Goal: Transaction & Acquisition: Purchase product/service

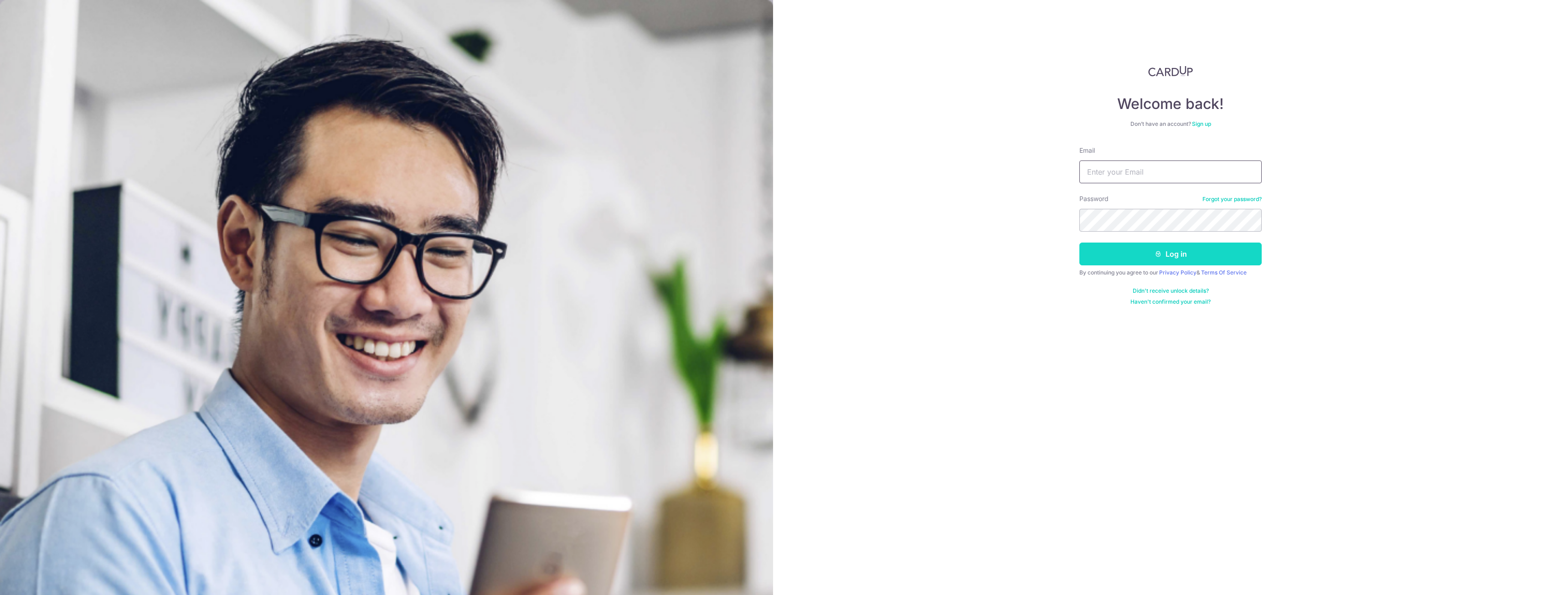
type input "jwngg07@gmail.com"
drag, startPoint x: 1217, startPoint y: 262, endPoint x: 1213, endPoint y: 264, distance: 4.5
click at [1214, 264] on button "Log in" at bounding box center [1171, 253] width 183 height 23
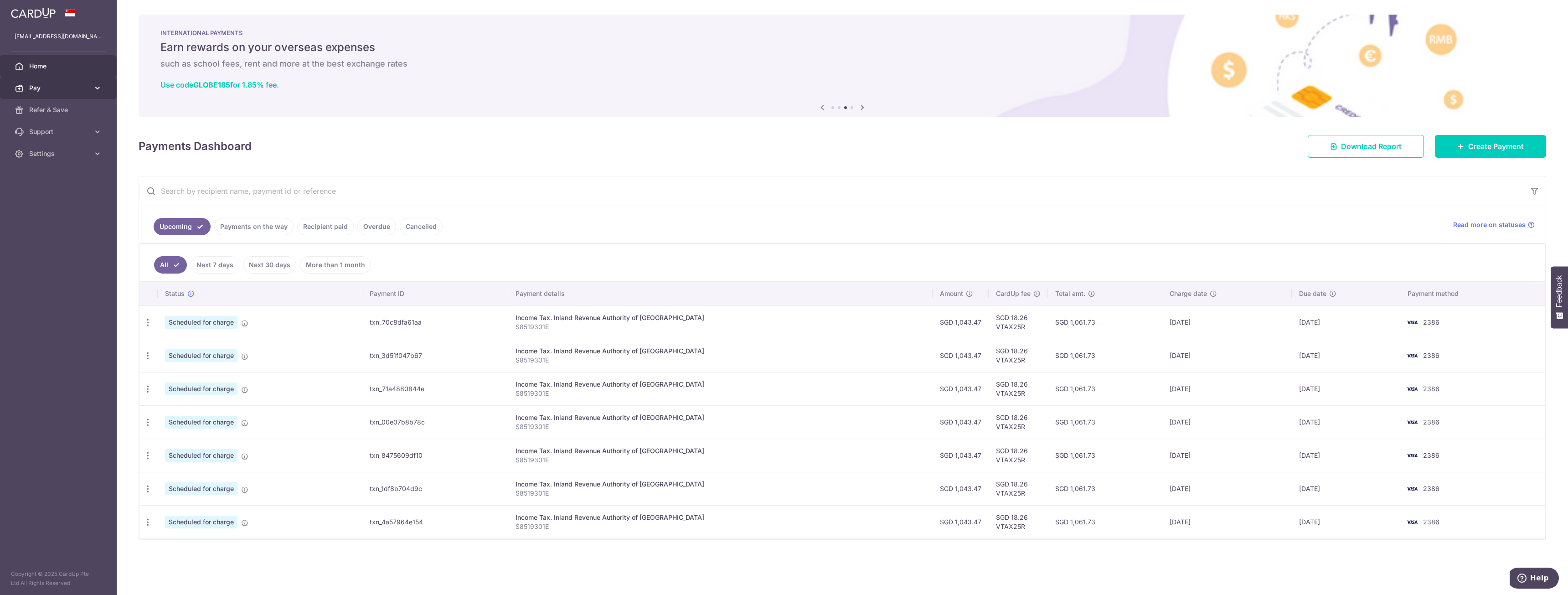
click at [81, 89] on span "Pay" at bounding box center [60, 88] width 60 height 9
click at [71, 117] on link "Payments" at bounding box center [58, 110] width 117 height 22
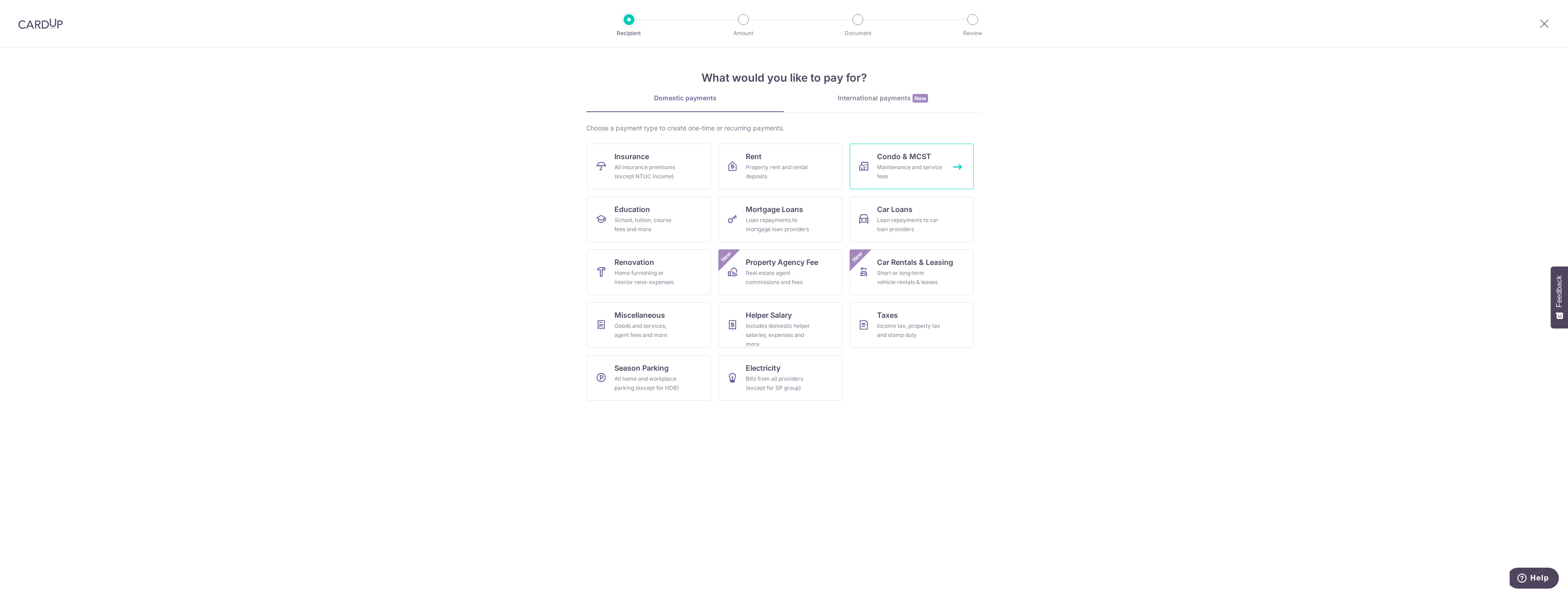
click at [900, 180] on div "Maintenance and service fees" at bounding box center [910, 172] width 66 height 19
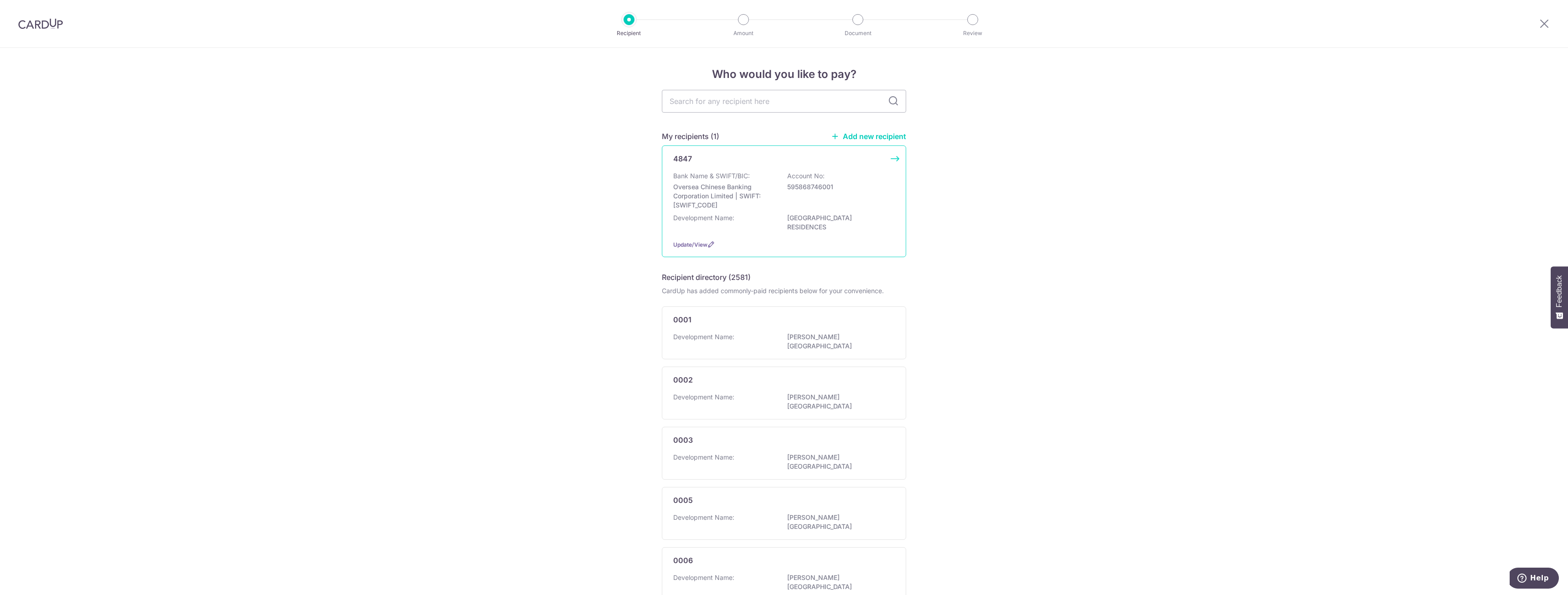
click at [889, 220] on div "Development Name: [GEOGRAPHIC_DATA] RESIDENCES" at bounding box center [784, 223] width 222 height 19
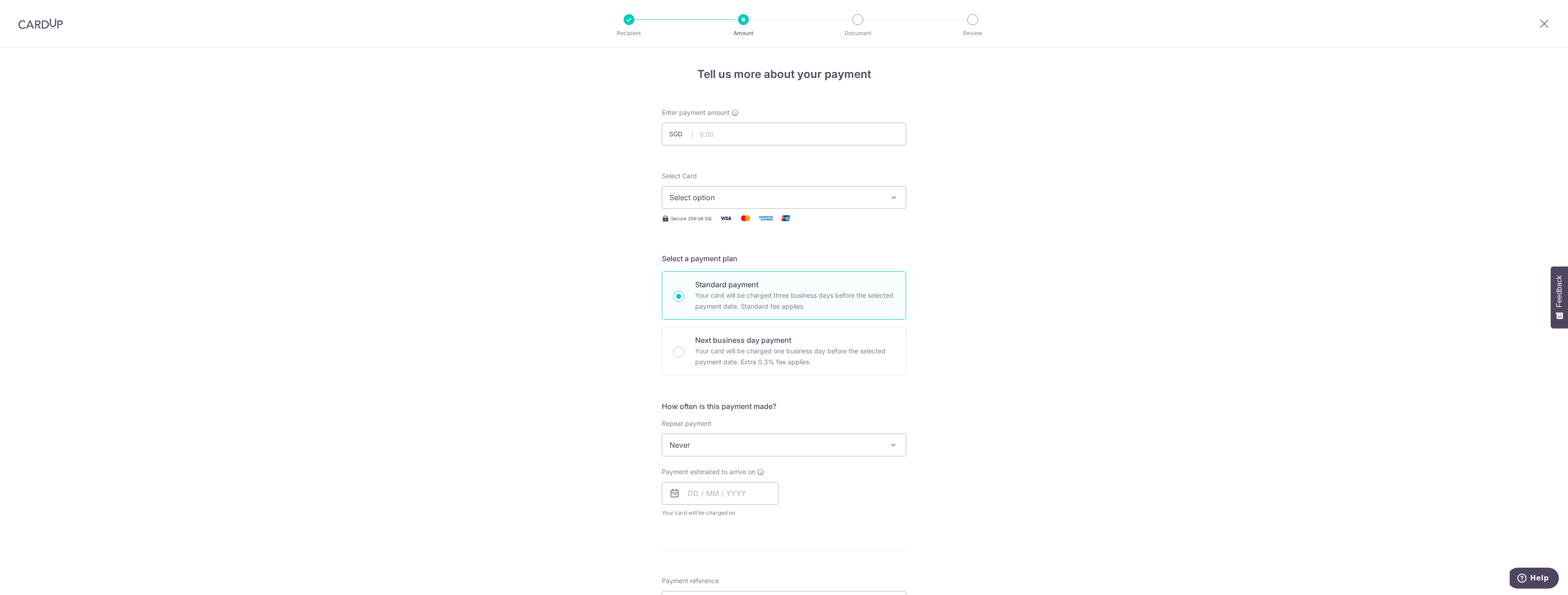
click at [864, 209] on div "Select Card Select option Add credit card Your Cards **** 3148 **** 2386 **** 7…" at bounding box center [784, 198] width 244 height 52
click at [865, 202] on span "Select option" at bounding box center [776, 198] width 213 height 11
click at [832, 290] on link "**** 2386" at bounding box center [784, 285] width 244 height 22
click at [804, 132] on input "text" at bounding box center [784, 134] width 244 height 23
click at [1015, 170] on div "Tell us more about your payment Enter payment amount SGD 1275.30 Select Card **…" at bounding box center [784, 460] width 1568 height 825
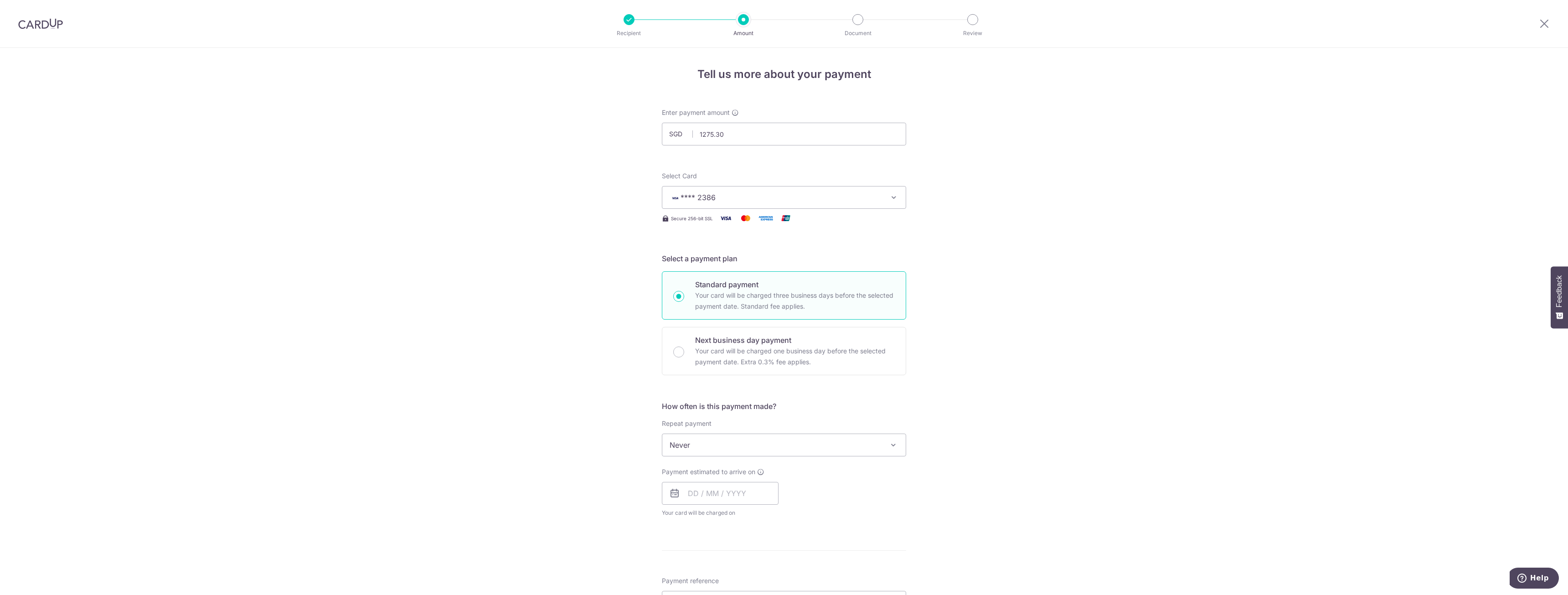
type input "1,275.30"
click at [801, 452] on span "Never" at bounding box center [784, 445] width 244 height 22
click at [1092, 404] on div "Tell us more about your payment Enter payment amount SGD 1,275.30 1275.30 Selec…" at bounding box center [784, 460] width 1568 height 825
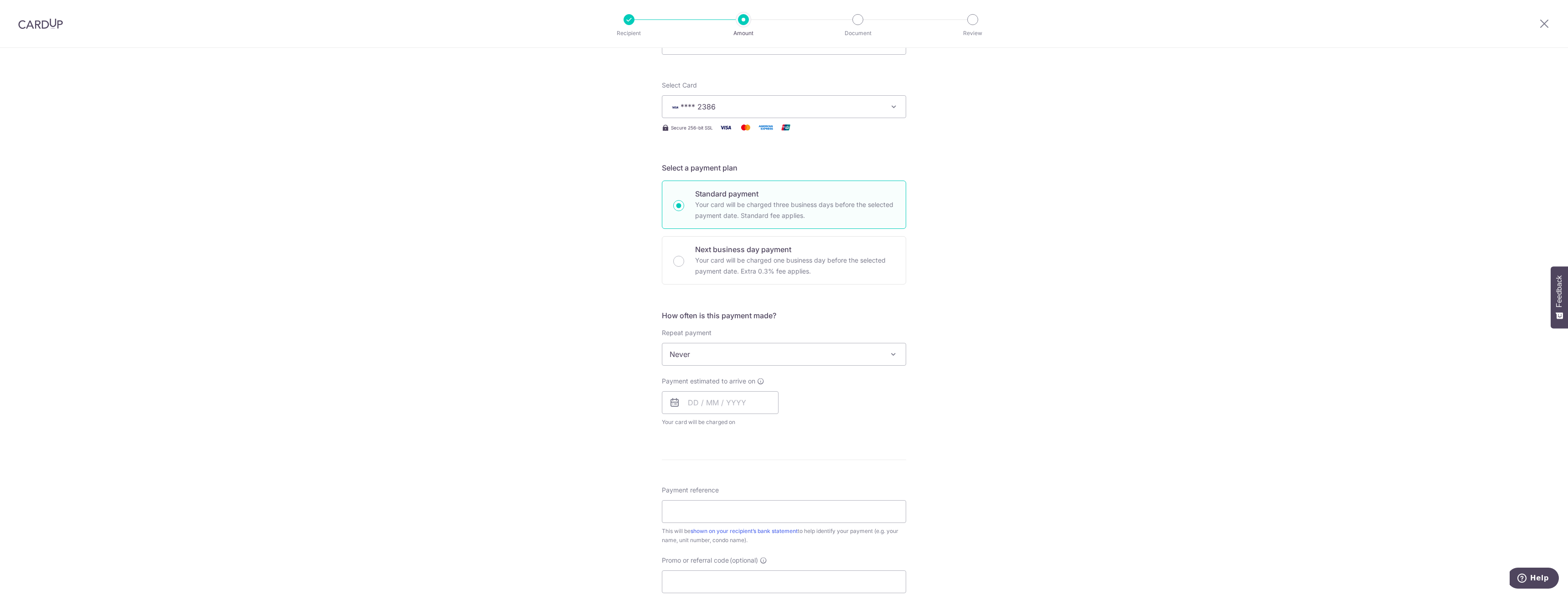
scroll to position [91, 0]
click at [690, 393] on input "text" at bounding box center [720, 401] width 117 height 23
click at [756, 467] on link "4" at bounding box center [753, 467] width 14 height 14
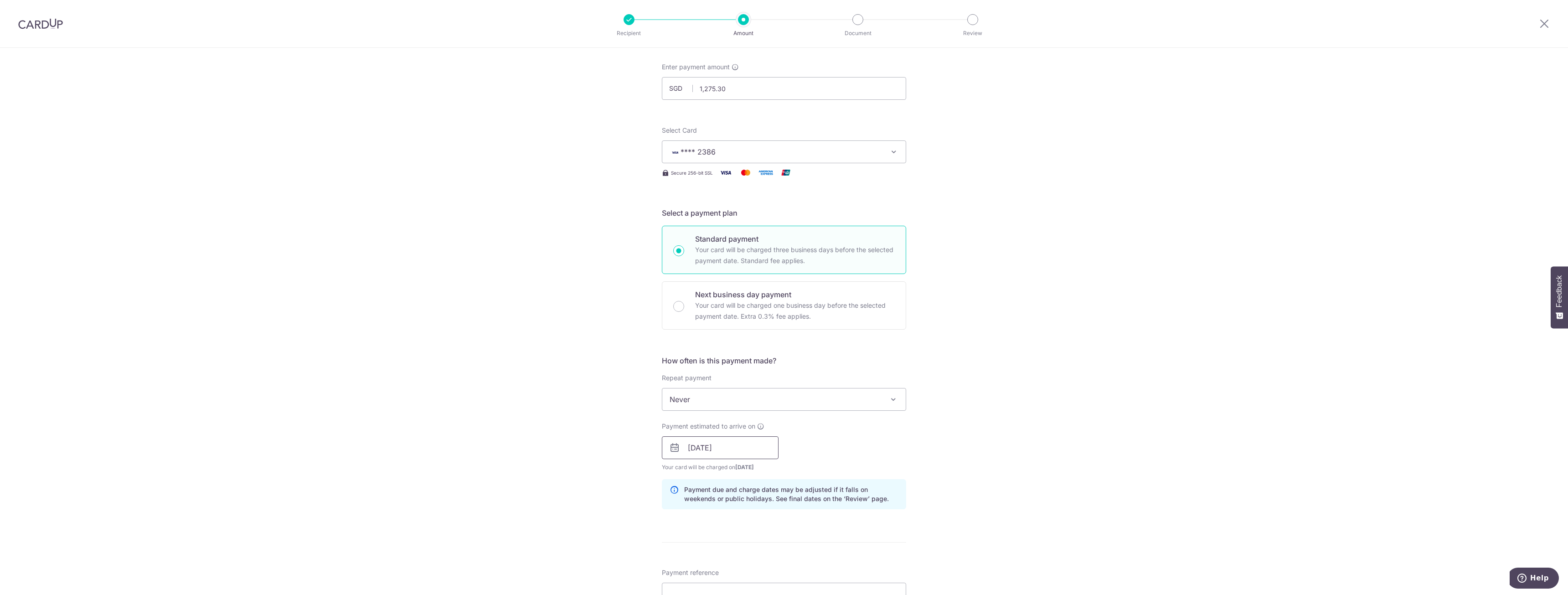
click at [697, 456] on input "04/09/2025" at bounding box center [720, 447] width 117 height 23
click at [775, 511] on link "5" at bounding box center [771, 512] width 14 height 14
type input "[DATE]"
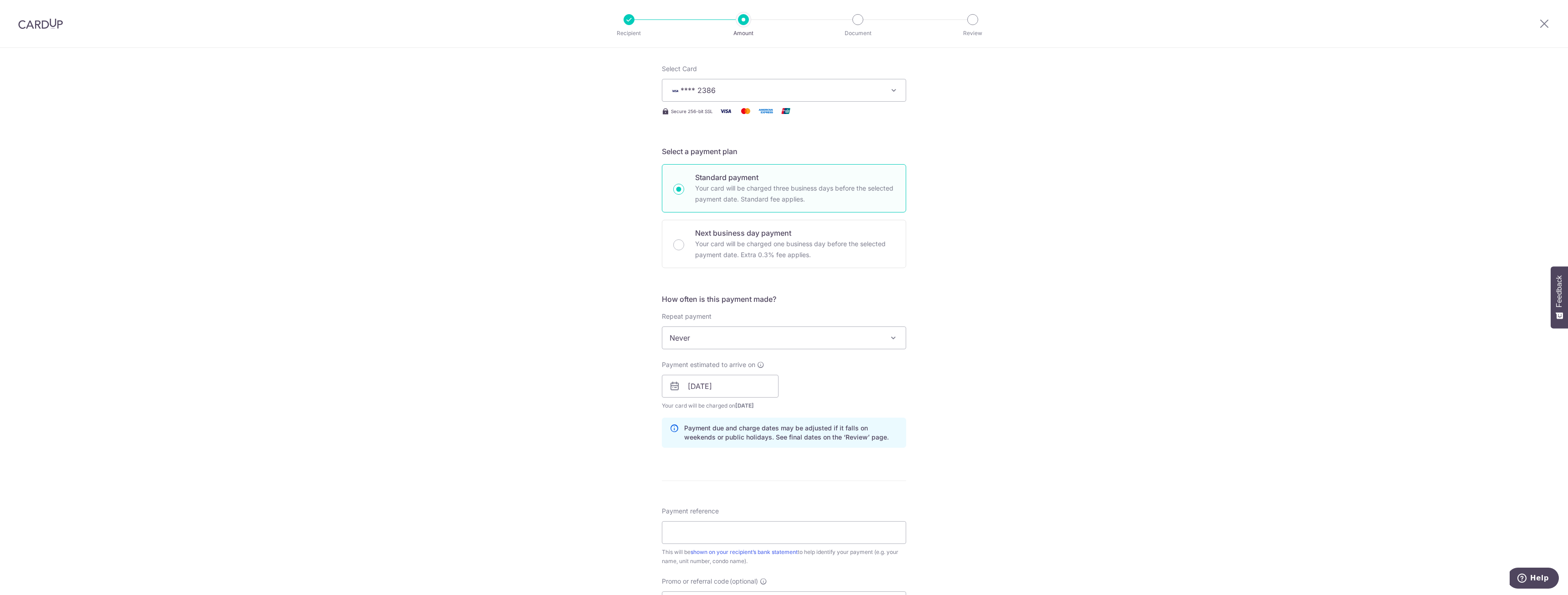
scroll to position [228, 0]
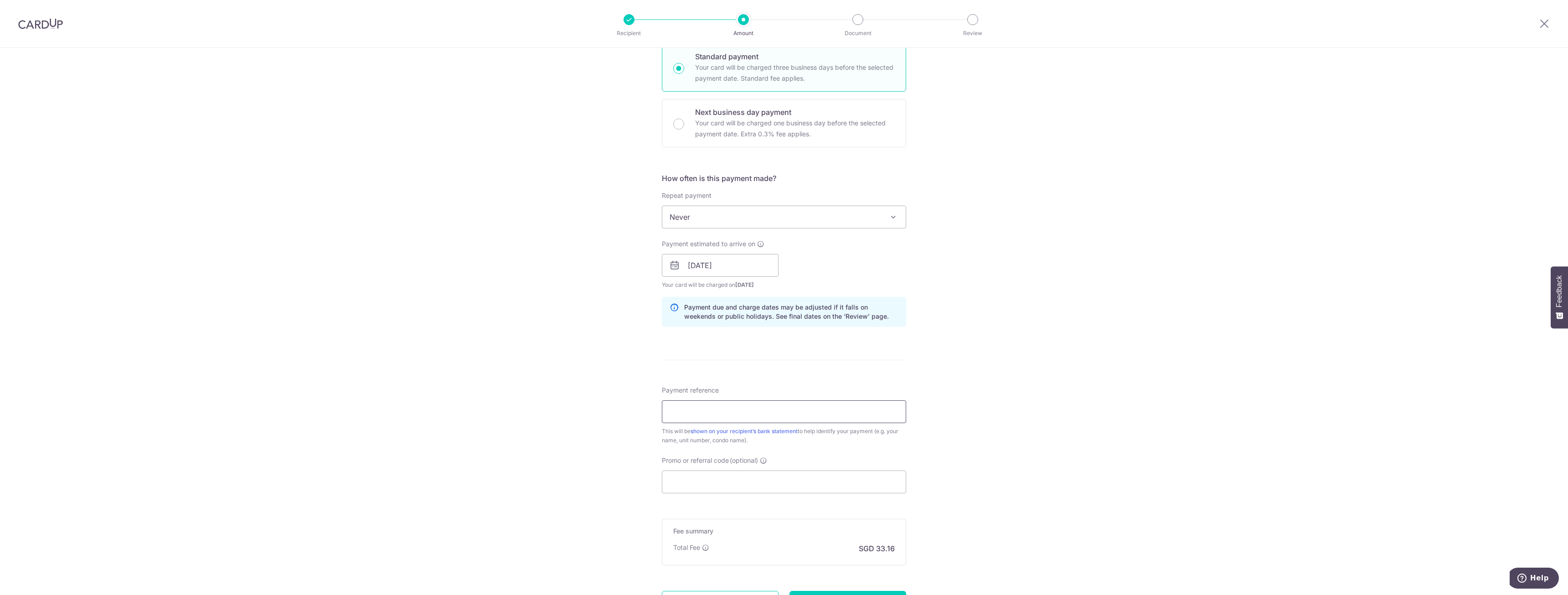
click at [821, 413] on input "Payment reference" at bounding box center [784, 411] width 244 height 23
type input "Blk 660167"
click at [772, 489] on input "Promo or referral code (optional)" at bounding box center [784, 481] width 244 height 23
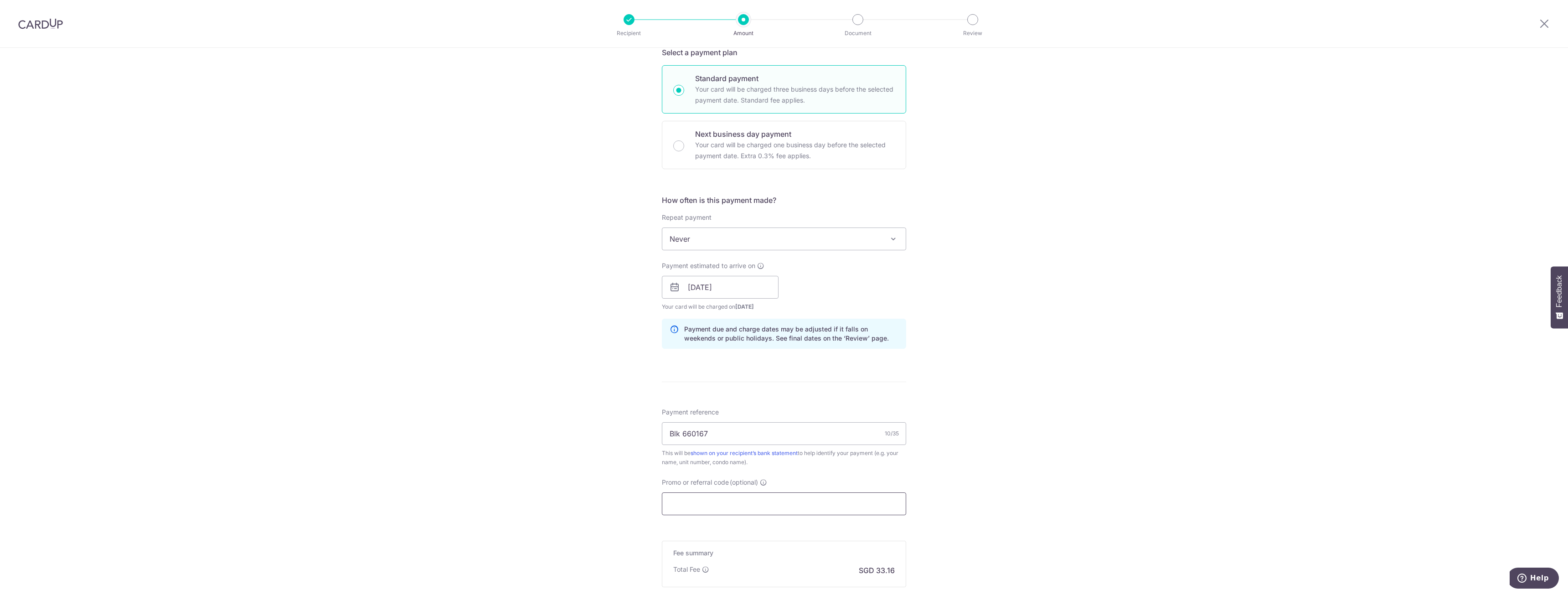
scroll to position [315, 0]
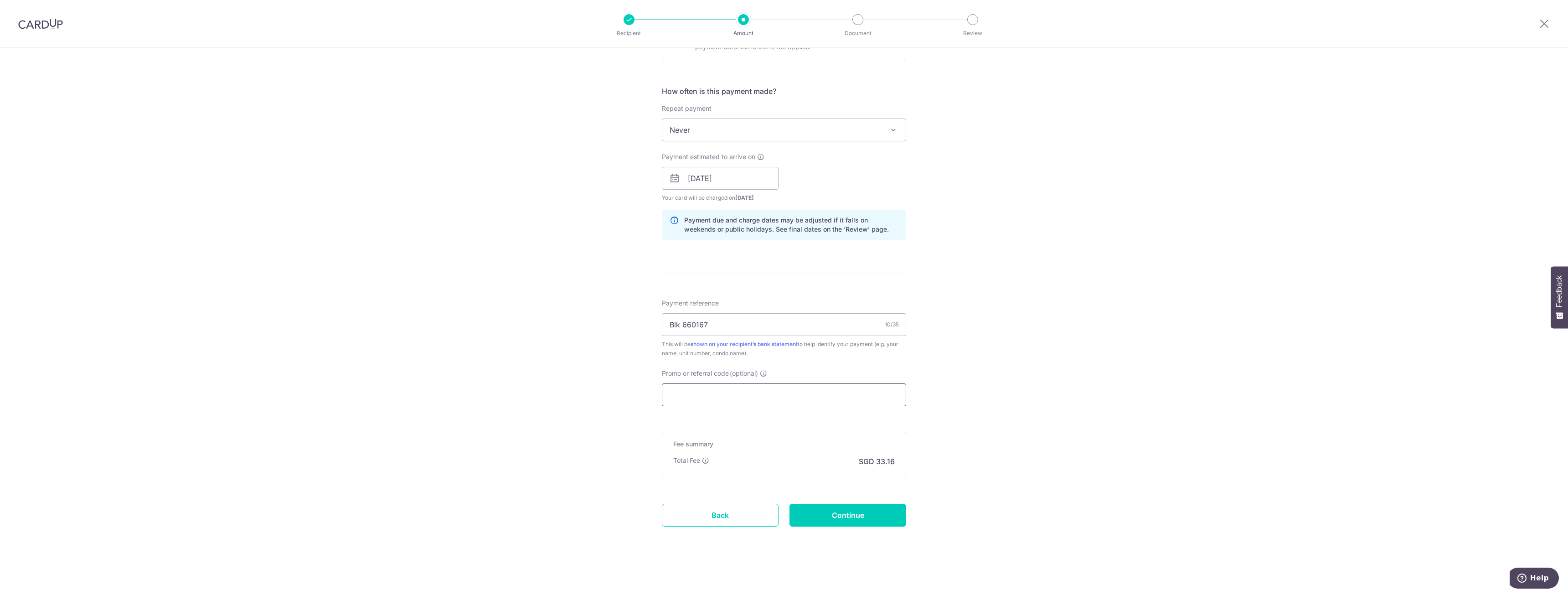
paste input "MILELION"
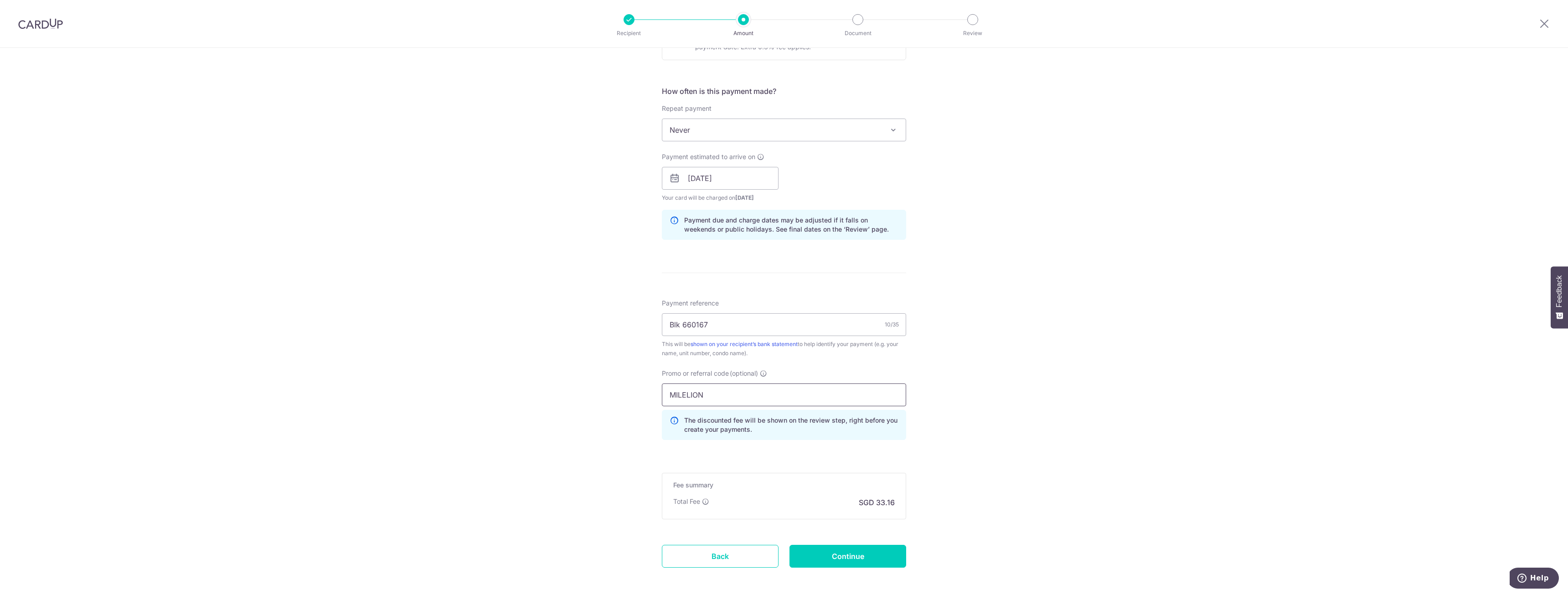
type input "MILELION"
drag, startPoint x: 1021, startPoint y: 446, endPoint x: 955, endPoint y: 506, distance: 89.2
click at [1021, 447] on div "Tell us more about your payment Enter payment amount SGD 1,275.30 1275.30 Selec…" at bounding box center [784, 185] width 1568 height 903
click at [882, 553] on input "Continue" at bounding box center [847, 556] width 117 height 23
type input "Create Schedule"
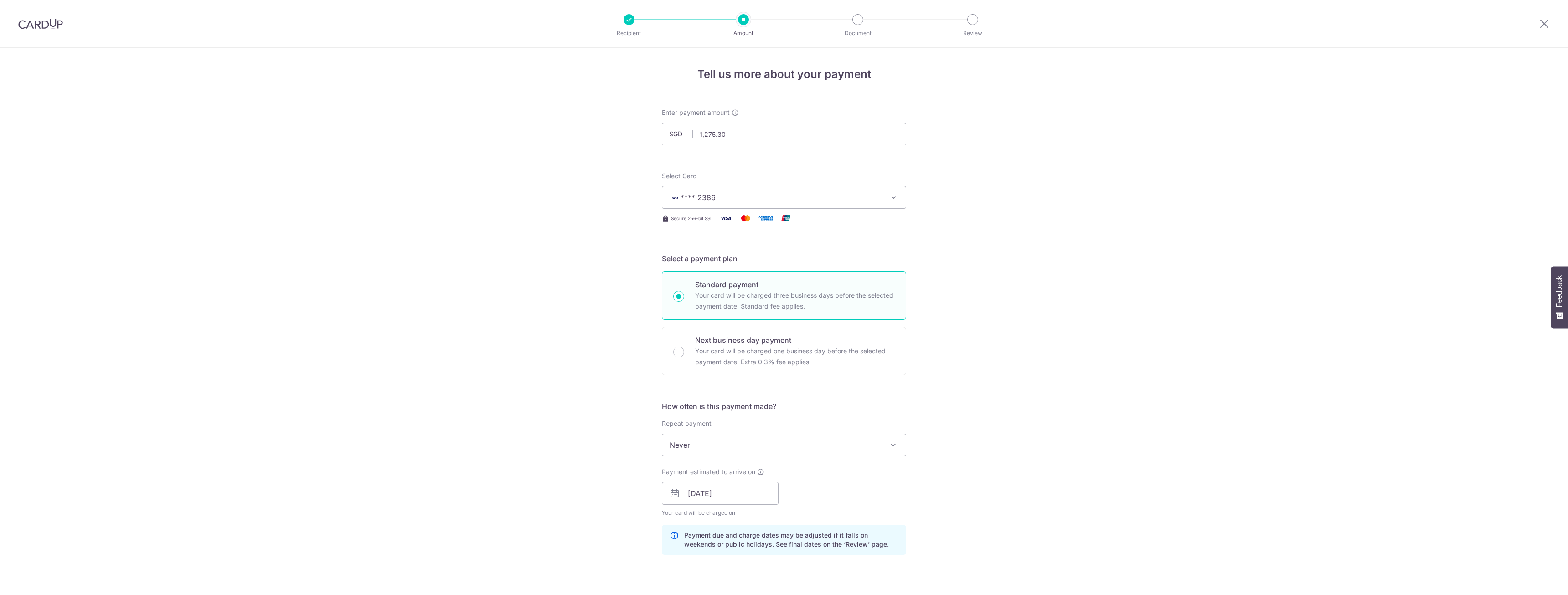
scroll to position [369, 0]
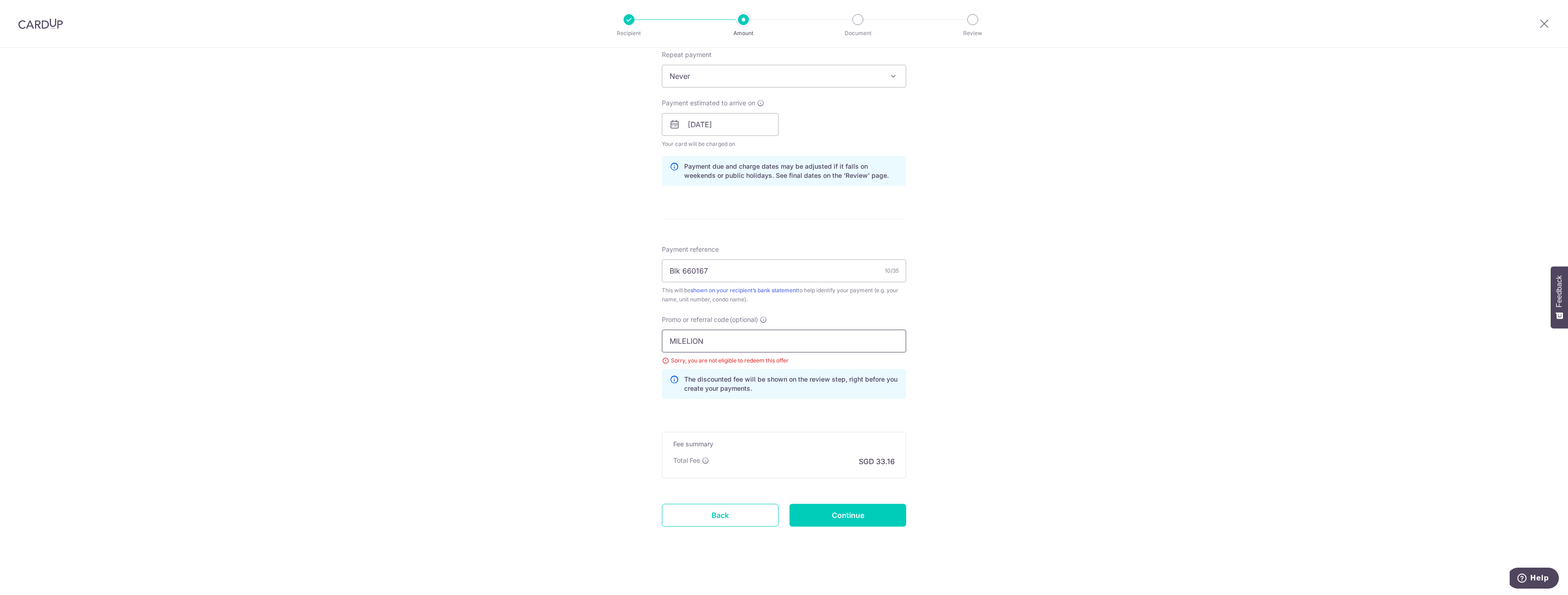
drag, startPoint x: 712, startPoint y: 336, endPoint x: 606, endPoint y: 336, distance: 106.0
click at [606, 336] on div "Tell us more about your payment Enter payment amount SGD 1,275.30 1275.30 Selec…" at bounding box center [784, 137] width 1568 height 915
paste input "OFF225"
type input "OFF225"
click at [865, 518] on input "Continue" at bounding box center [847, 515] width 117 height 23
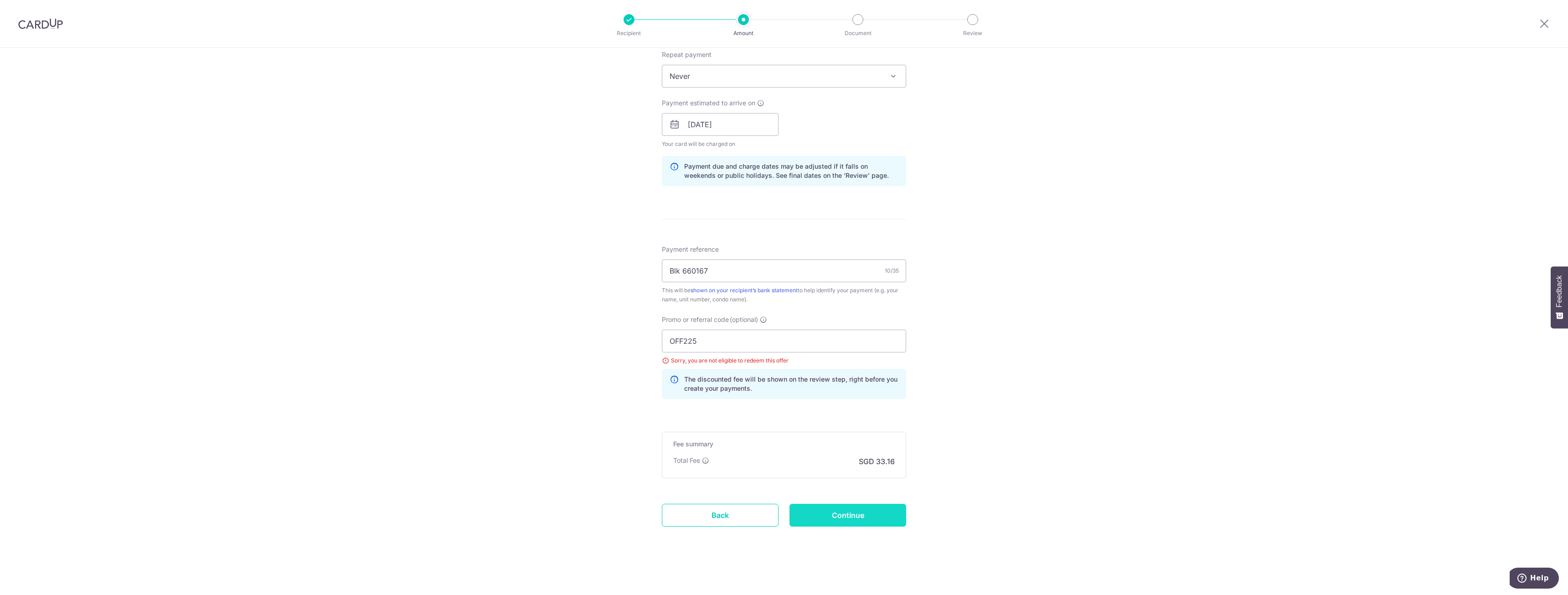
type input "Update Schedule"
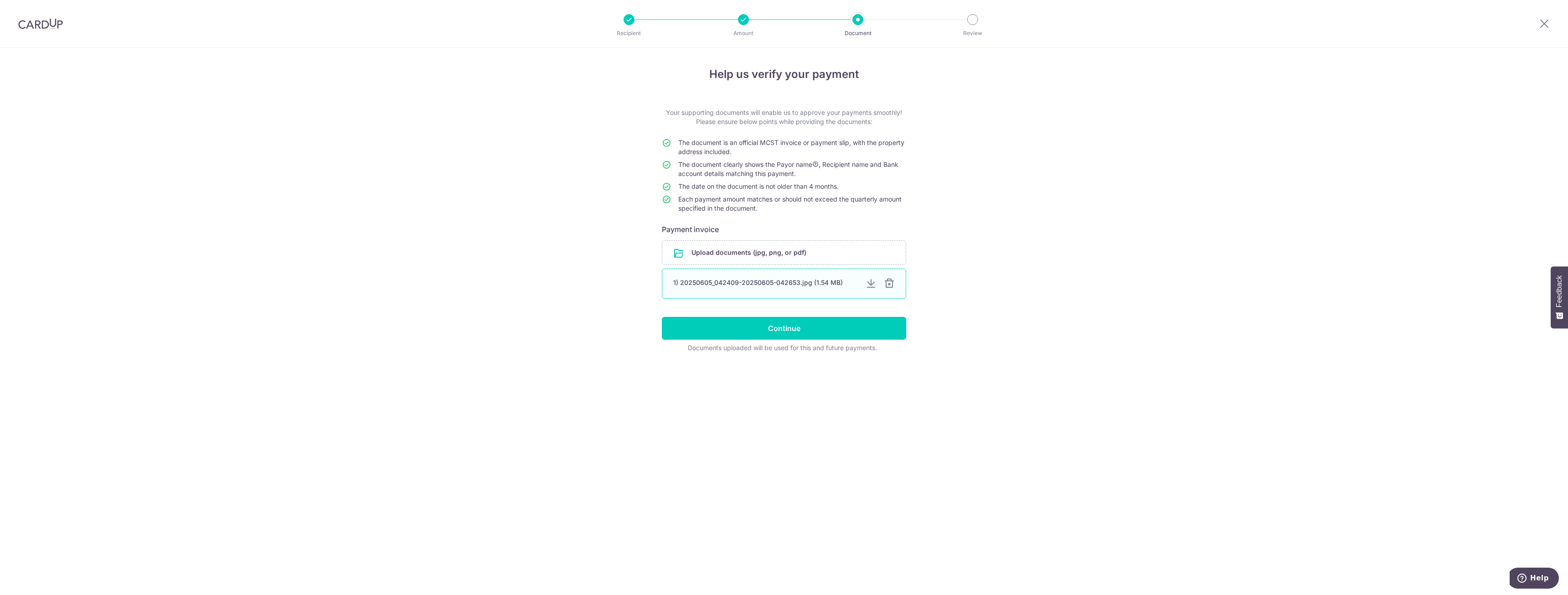
click at [895, 281] on div "1) 20250605_042409-20250605-042653.jpg (1.54 MB)" at bounding box center [784, 283] width 244 height 30
click at [887, 285] on div at bounding box center [889, 283] width 11 height 11
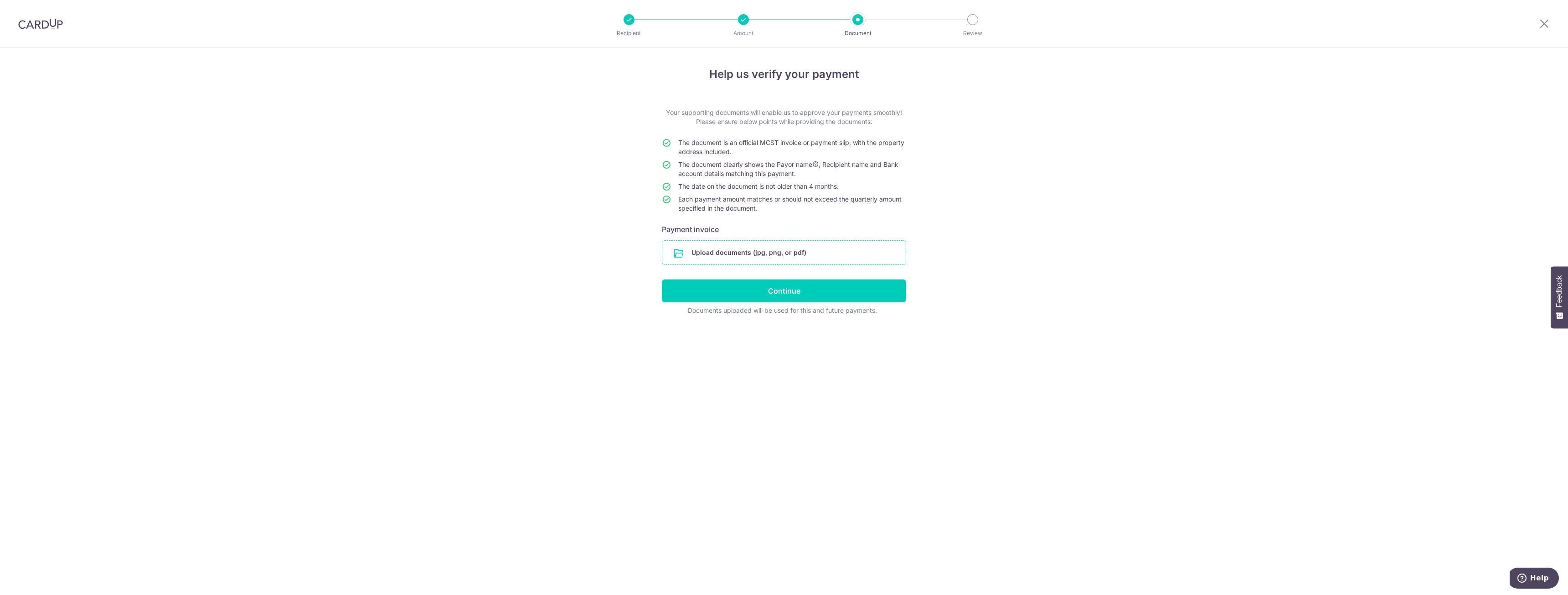
click at [830, 254] on input "file" at bounding box center [784, 253] width 244 height 24
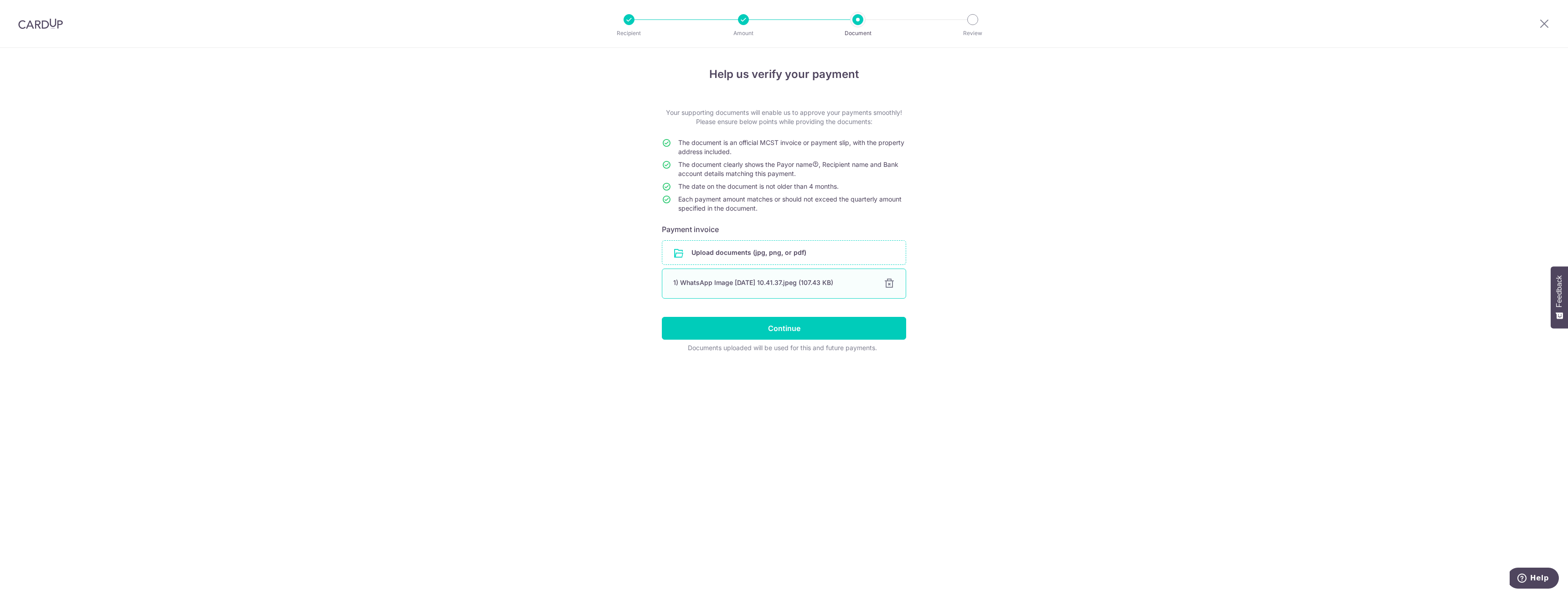
click at [807, 285] on div "1) WhatsApp Image 2025-09-01 at 10.41.37.jpeg (107.43 KB)" at bounding box center [773, 282] width 200 height 9
click at [806, 332] on input "Continue" at bounding box center [784, 328] width 244 height 23
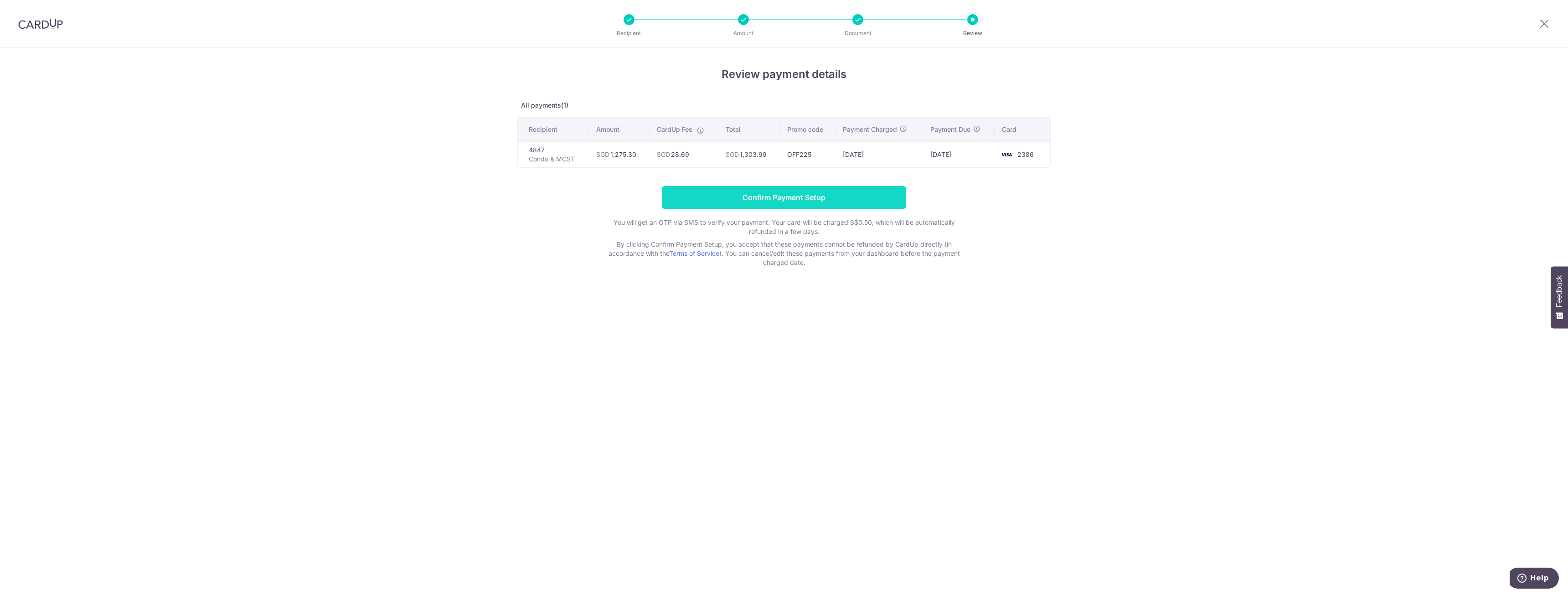
click at [839, 197] on input "Confirm Payment Setup" at bounding box center [784, 197] width 244 height 23
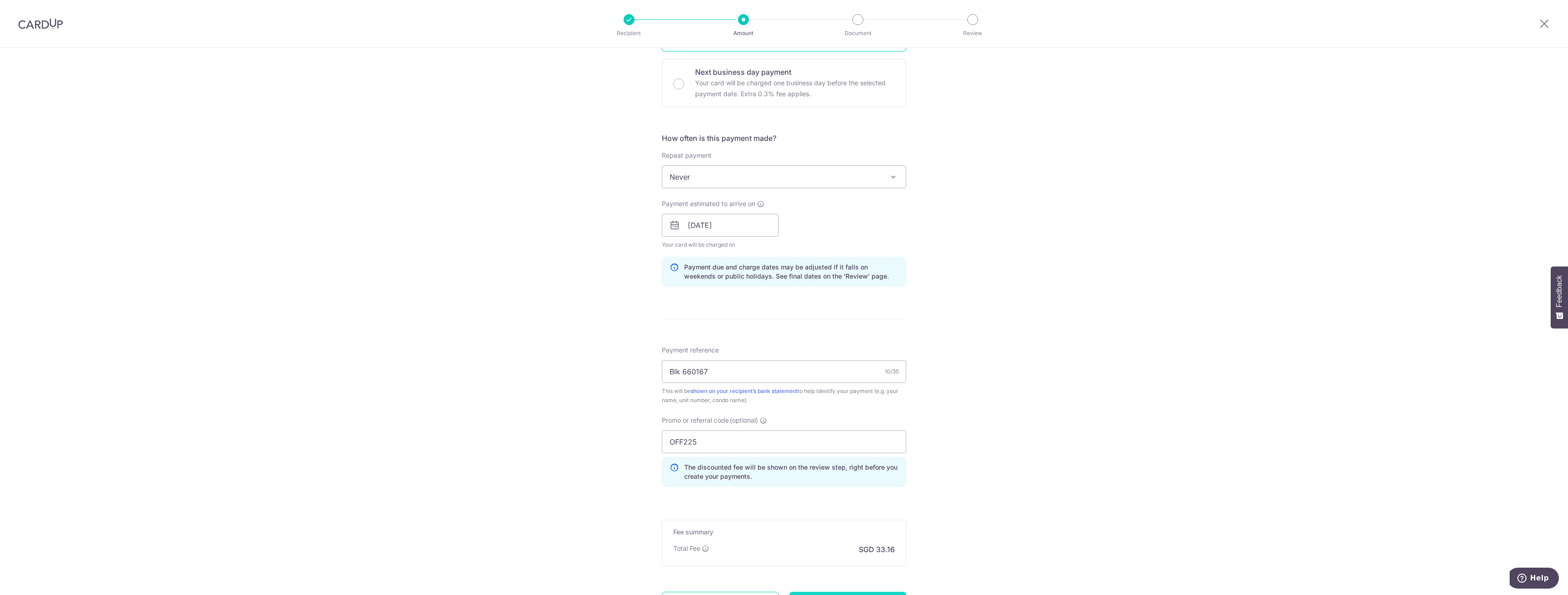
scroll to position [393, 0]
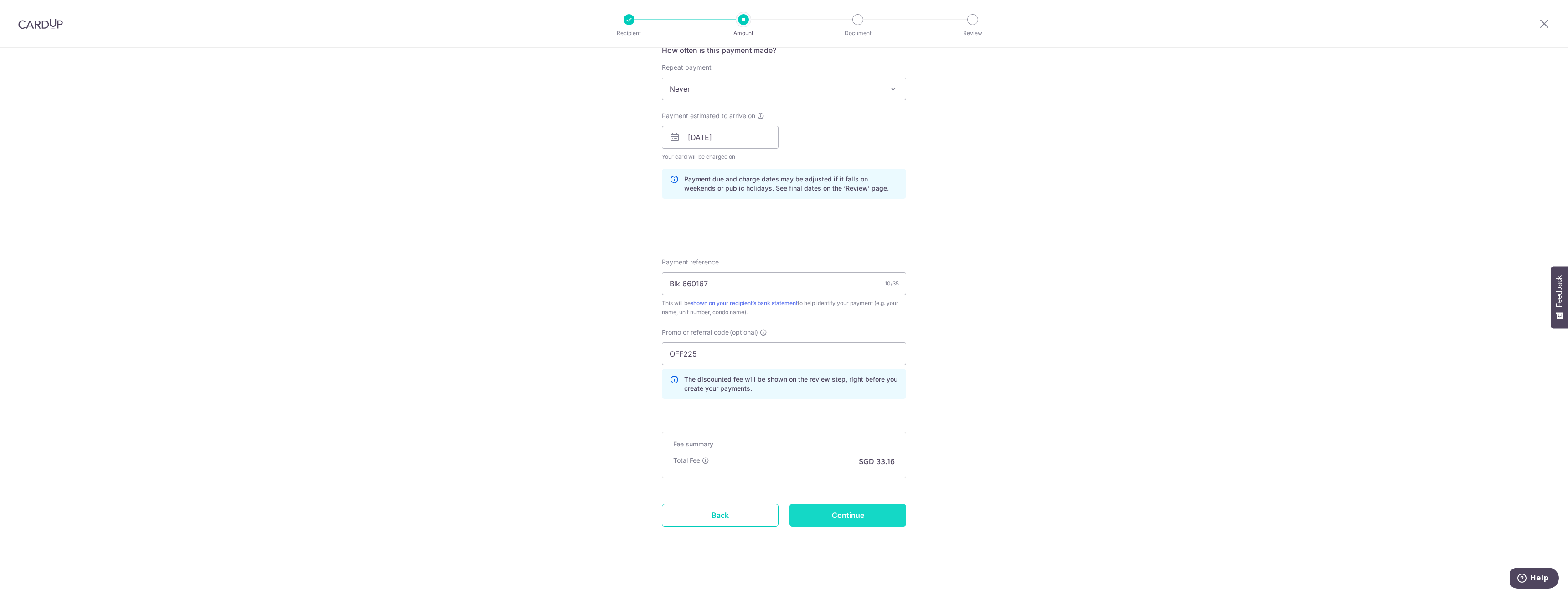
click at [867, 513] on input "Continue" at bounding box center [847, 515] width 117 height 23
type input "Update Schedule"
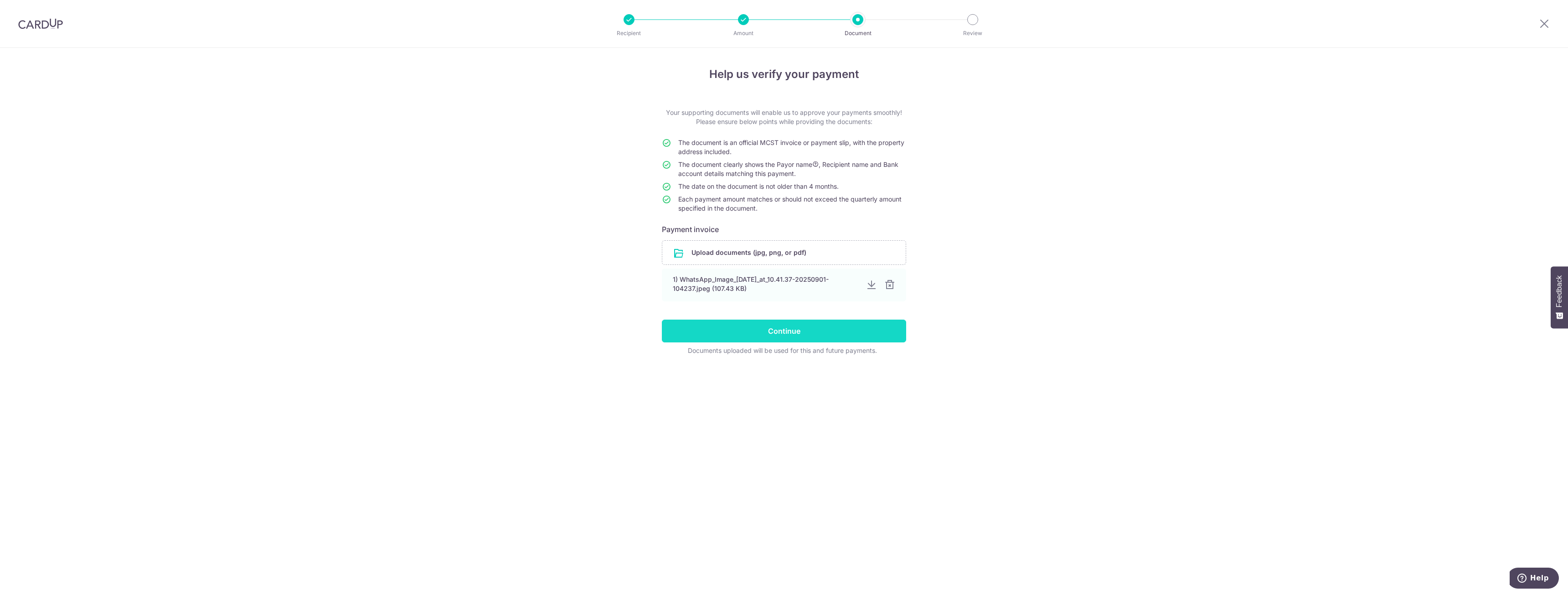
click at [832, 329] on input "Continue" at bounding box center [784, 331] width 244 height 23
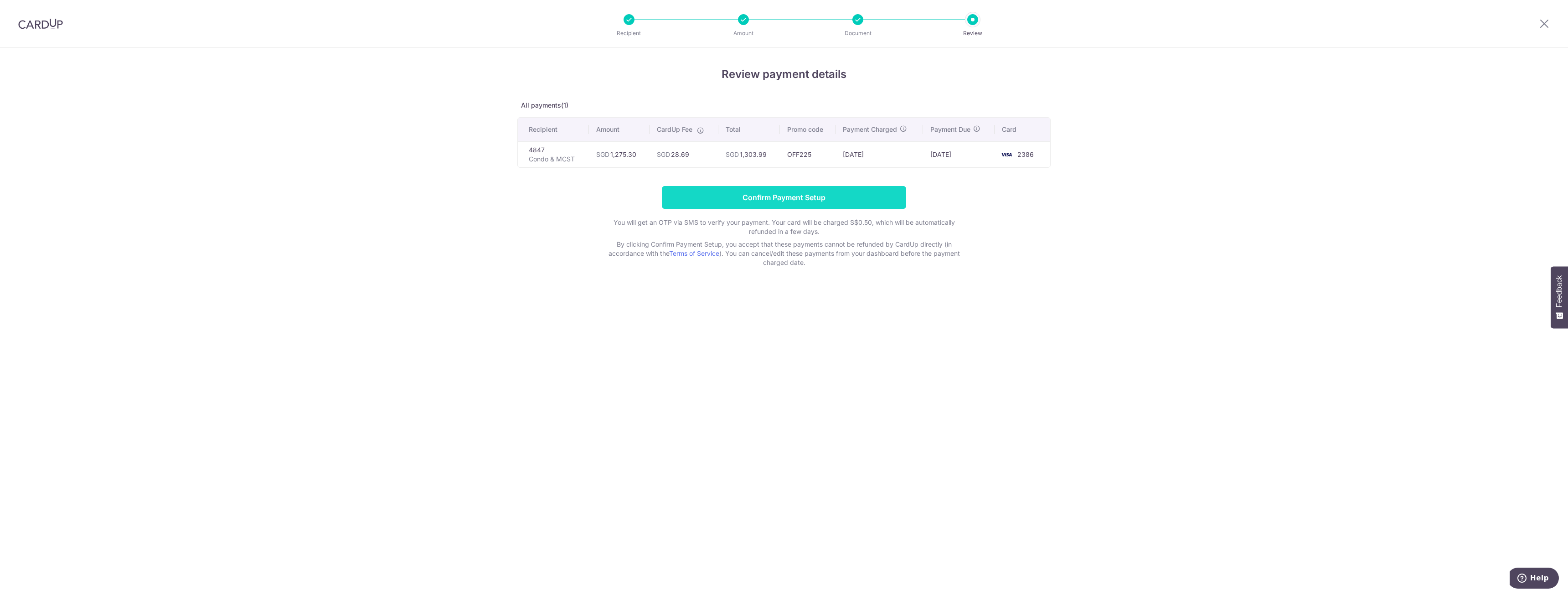
click at [830, 203] on input "Confirm Payment Setup" at bounding box center [784, 197] width 244 height 23
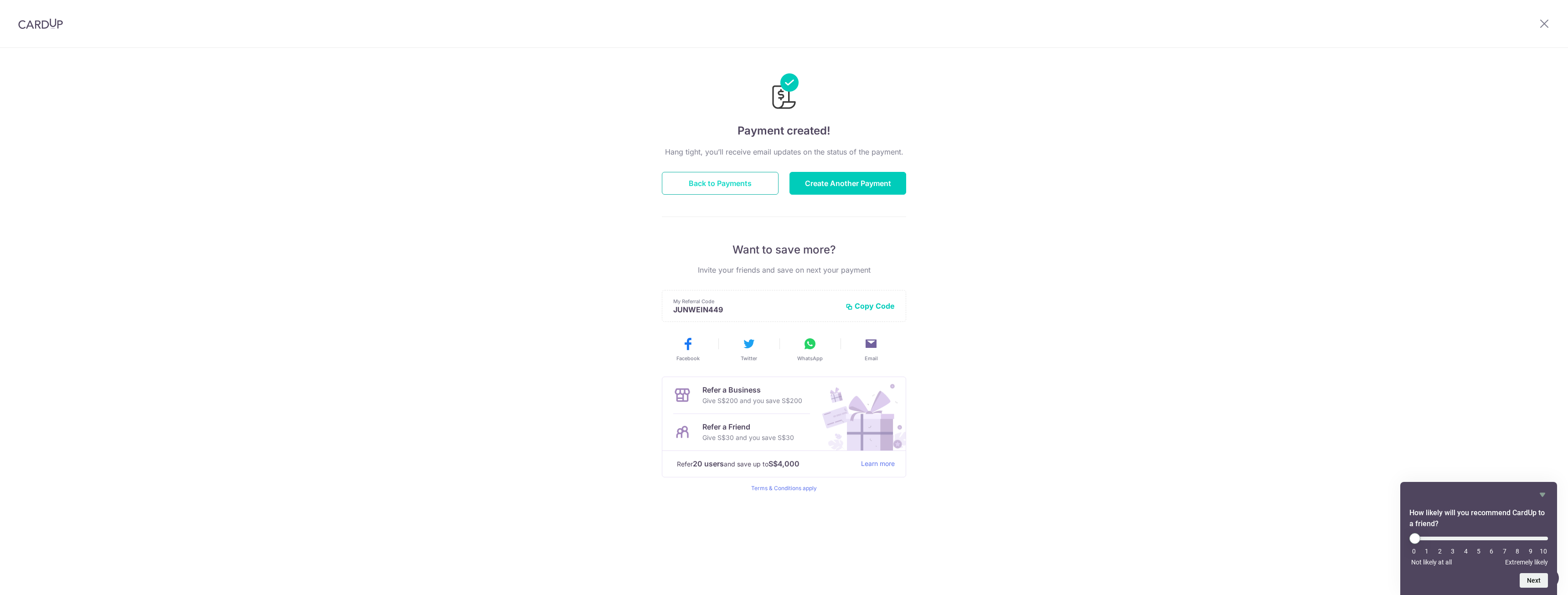
click at [742, 189] on button "Back to Payments" at bounding box center [720, 183] width 117 height 23
